Goal: Task Accomplishment & Management: Complete application form

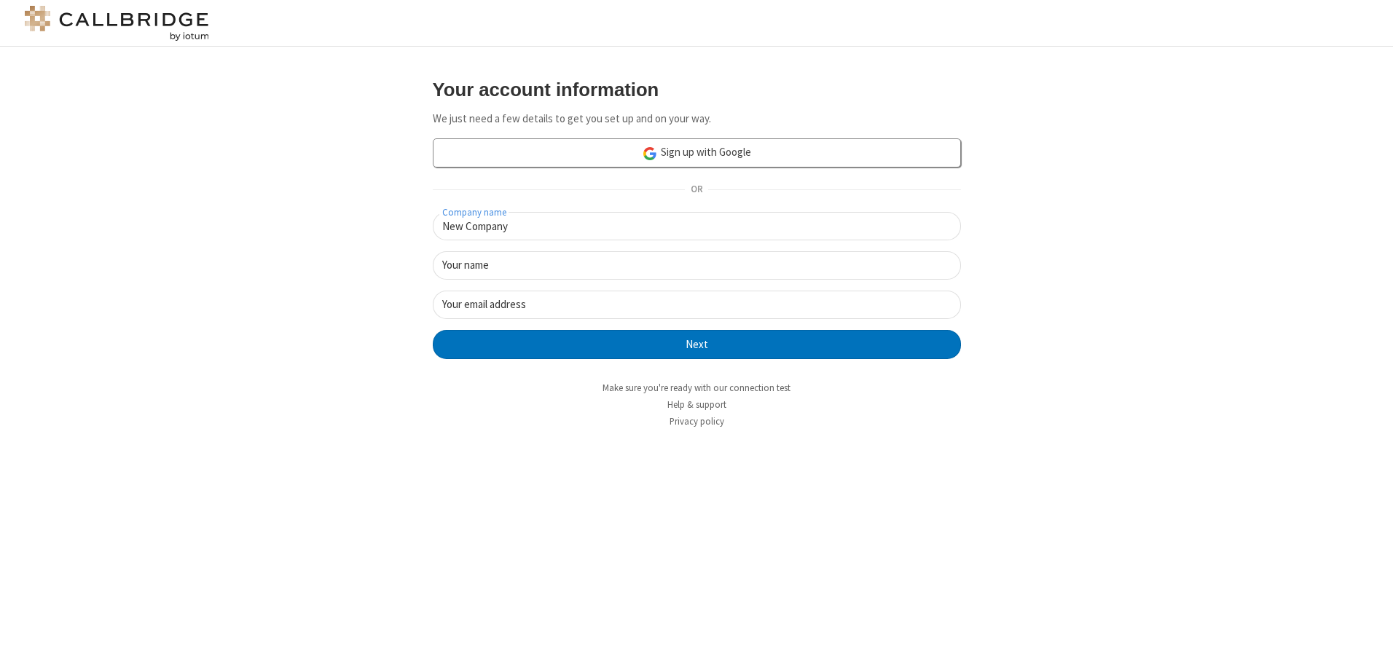
type input "New Company"
type input "New User"
type input "[EMAIL_ADDRESS][DOMAIN_NAME]"
click button "Next" at bounding box center [697, 344] width 528 height 29
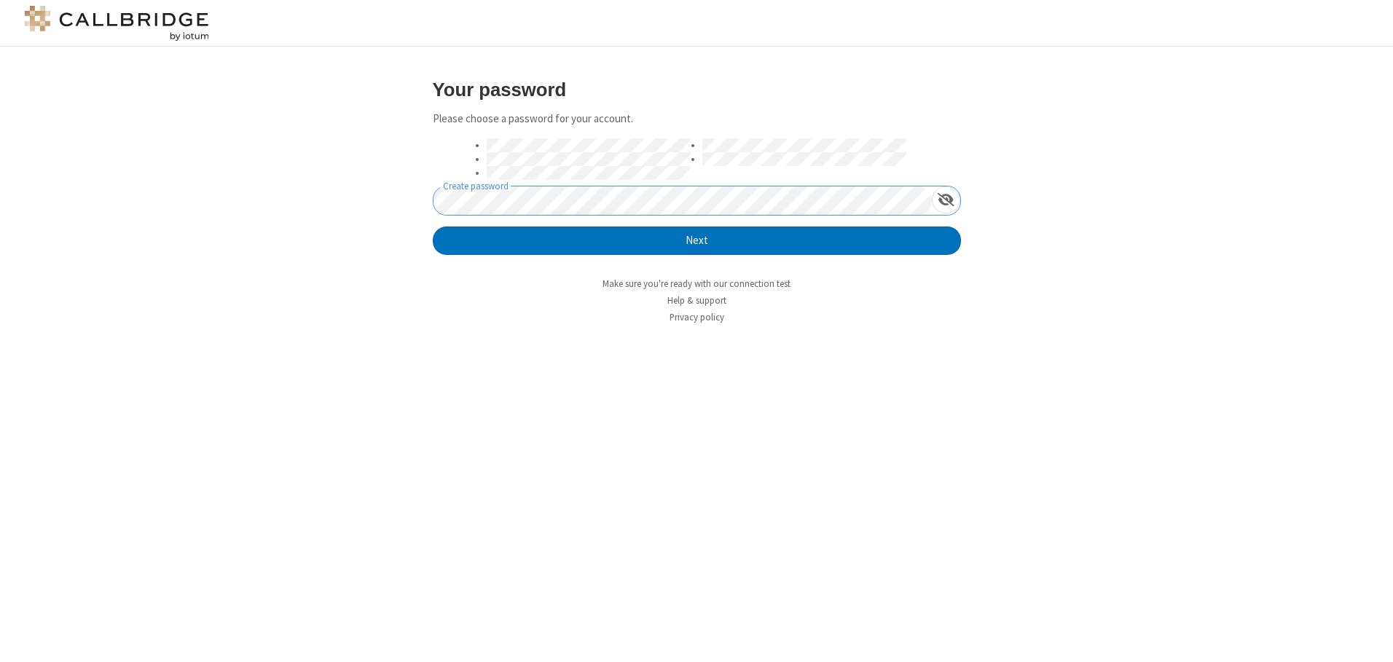
click at [433, 227] on button "Next" at bounding box center [697, 241] width 528 height 29
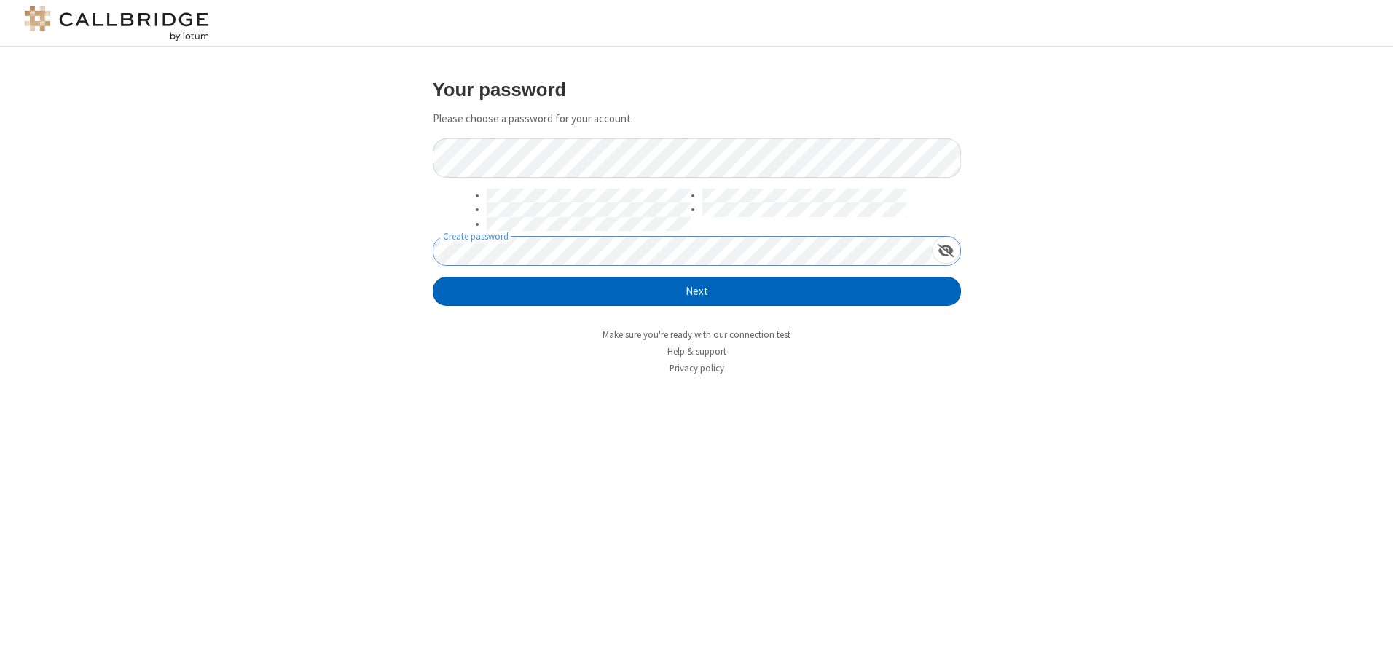
click at [696, 291] on button "Next" at bounding box center [697, 291] width 528 height 29
